Goal: Information Seeking & Learning: Understand process/instructions

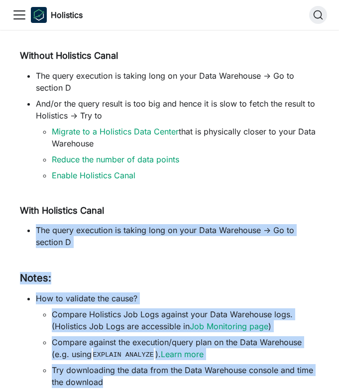
scroll to position [999, 0]
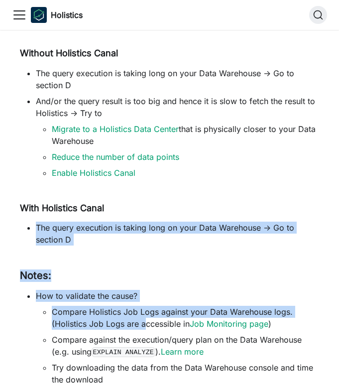
drag, startPoint x: 119, startPoint y: 237, endPoint x: 143, endPoint y: 325, distance: 91.8
click at [143, 325] on li "Compare Holistics Job Logs against your Data Warehouse logs. (Holistics Job Log…" at bounding box center [185, 318] width 267 height 24
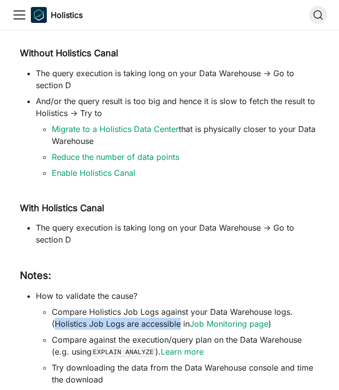
drag, startPoint x: 143, startPoint y: 325, endPoint x: 60, endPoint y: 324, distance: 82.7
click at [60, 324] on li "Compare Holistics Job Logs against your Data Warehouse logs. (Holistics Job Log…" at bounding box center [185, 318] width 267 height 24
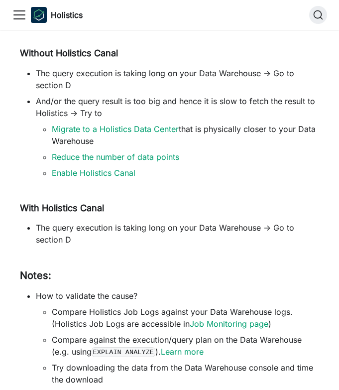
drag, startPoint x: 53, startPoint y: 324, endPoint x: 123, endPoint y: 321, distance: 70.3
click at [123, 322] on li "Compare Holistics Job Logs against your Data Warehouse logs. (Holistics Job Log…" at bounding box center [185, 318] width 267 height 24
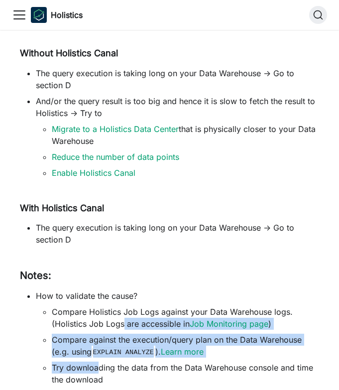
drag, startPoint x: 123, startPoint y: 321, endPoint x: 100, endPoint y: 371, distance: 55.0
click at [100, 371] on ul "Compare Holistics Job Logs against your Data Warehouse logs. (Holistics Job Log…" at bounding box center [177, 346] width 283 height 80
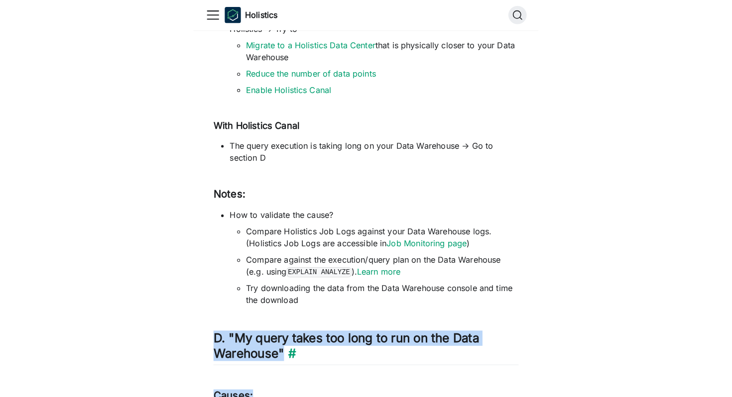
scroll to position [1099, 0]
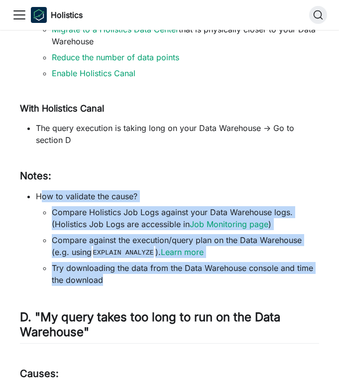
drag, startPoint x: 142, startPoint y: 298, endPoint x: 40, endPoint y: 192, distance: 147.2
click at [40, 192] on li "How to validate the cause? Compare Holistics Job Logs against your Data Warehou…" at bounding box center [177, 238] width 283 height 96
drag, startPoint x: 40, startPoint y: 192, endPoint x: 148, endPoint y: 283, distance: 141.4
click at [148, 283] on li "How to validate the cause? Compare Holistics Job Logs against your Data Warehou…" at bounding box center [177, 238] width 283 height 96
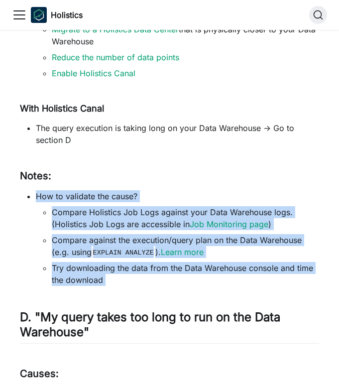
click at [148, 283] on li "Try downloading the data from the Data Warehouse console and time the download" at bounding box center [185, 274] width 267 height 24
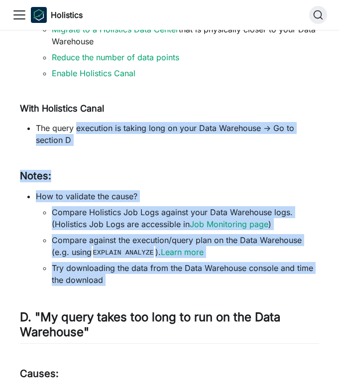
drag, startPoint x: 148, startPoint y: 283, endPoint x: 86, endPoint y: 124, distance: 171.1
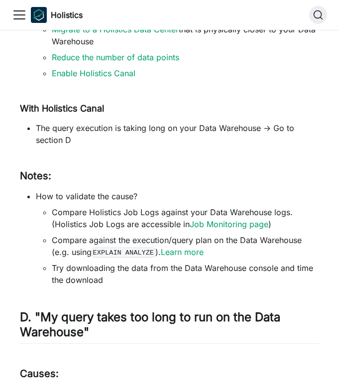
click at [43, 128] on li "The query execution is taking long on your Data Warehouse -> Go to section D" at bounding box center [177, 134] width 283 height 24
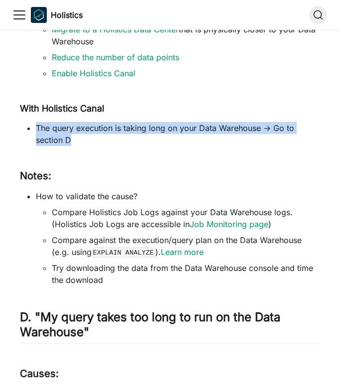
drag, startPoint x: 33, startPoint y: 127, endPoint x: 132, endPoint y: 134, distance: 99.8
click at [132, 134] on ul "The query execution is taking long on your Data Warehouse -> Go to section D" at bounding box center [169, 134] width 299 height 24
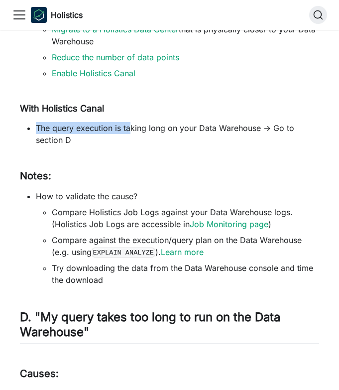
click at [132, 134] on li "The query execution is taking long on your Data Warehouse -> Go to section D" at bounding box center [177, 134] width 283 height 24
